Goal: Task Accomplishment & Management: Use online tool/utility

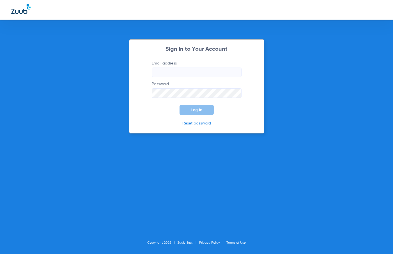
type input "[EMAIL_ADDRESS][DOMAIN_NAME]"
click at [197, 111] on span "Log In" at bounding box center [197, 110] width 12 height 4
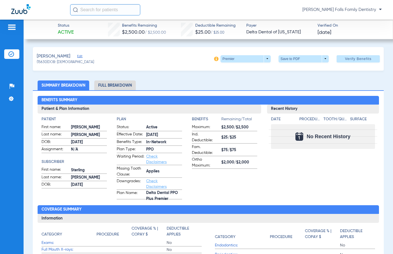
click at [11, 29] on img at bounding box center [11, 27] width 9 height 7
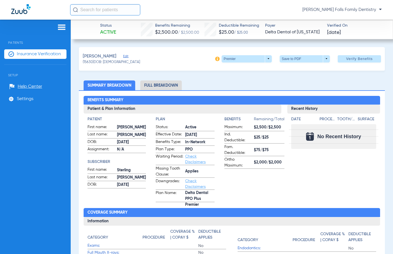
click at [30, 53] on span "Insurance Verification" at bounding box center [39, 54] width 44 height 6
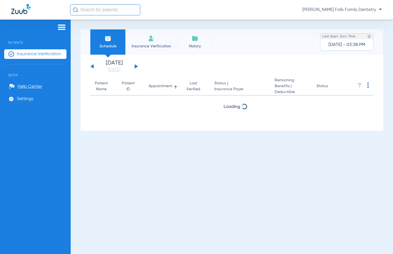
click at [137, 68] on div "[DATE] [DATE] [DATE] [DATE] [DATE] [DATE] [DATE] [DATE] [DATE] [DATE] [DATE] [D…" at bounding box center [114, 66] width 48 height 12
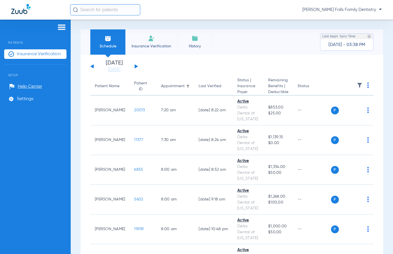
click at [137, 67] on div "[DATE] [DATE] [DATE] [DATE] [DATE] [DATE] [DATE] [DATE] [DATE] [DATE] [DATE] [D…" at bounding box center [114, 66] width 48 height 12
click at [136, 66] on button at bounding box center [136, 66] width 3 height 4
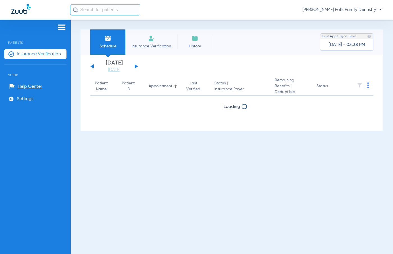
click at [136, 66] on button at bounding box center [136, 66] width 3 height 4
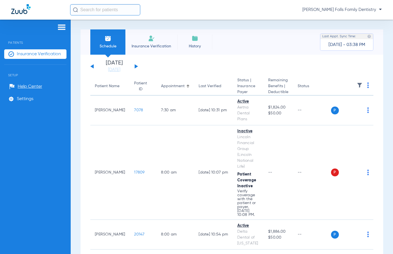
click at [136, 66] on button at bounding box center [136, 66] width 3 height 4
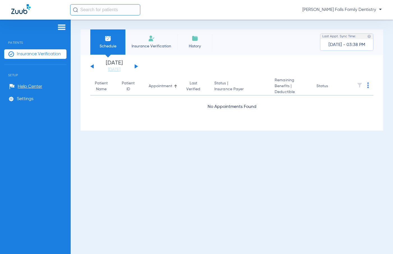
click at [136, 66] on button at bounding box center [136, 66] width 3 height 4
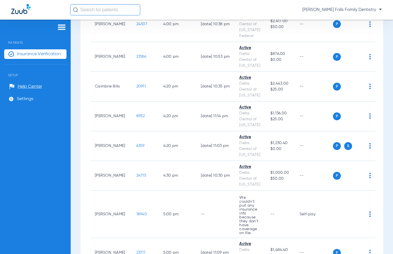
scroll to position [1961, 0]
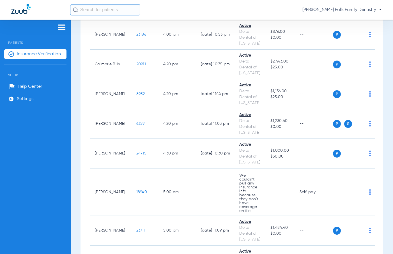
click at [356, 229] on span "Verify Now" at bounding box center [359, 229] width 26 height 4
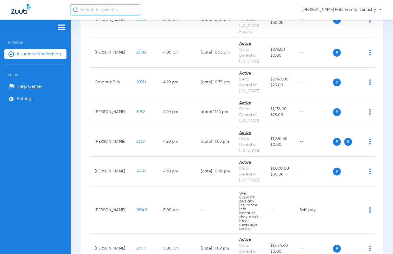
scroll to position [1979, 0]
